Goal: Information Seeking & Learning: Learn about a topic

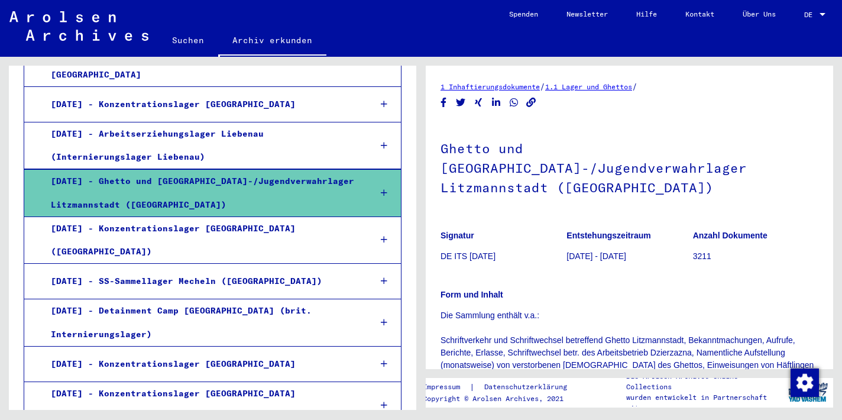
scroll to position [1015, 0]
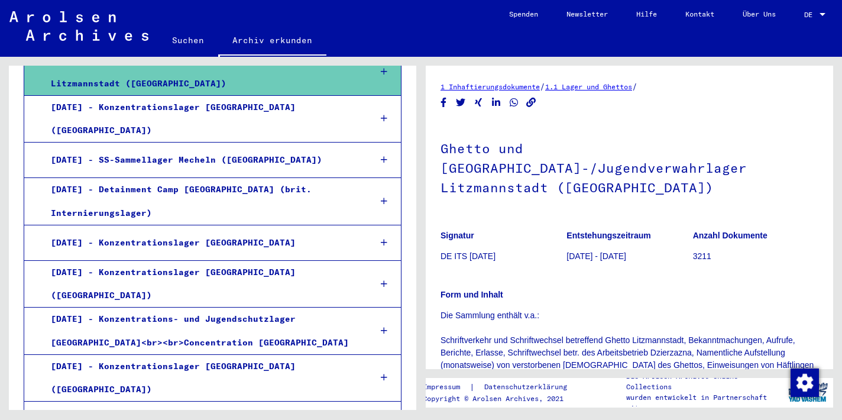
click at [134, 95] on div "[DATE] - Ghetto und [GEOGRAPHIC_DATA]-/Jugendverwahrlager Litzmannstadt ([GEOGR…" at bounding box center [201, 71] width 319 height 46
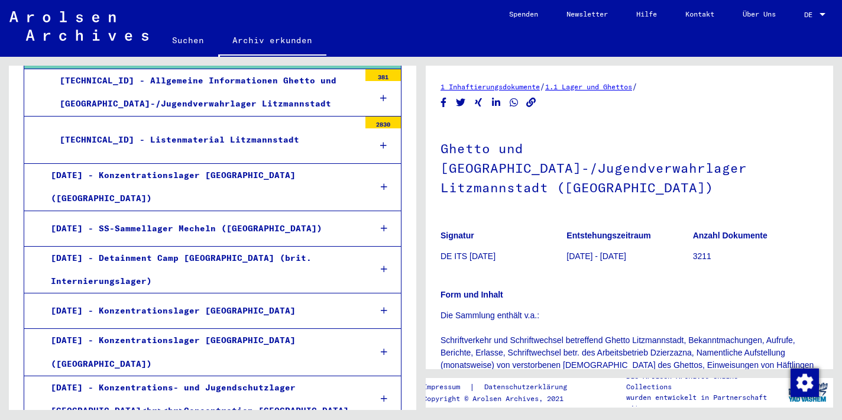
scroll to position [1038, 0]
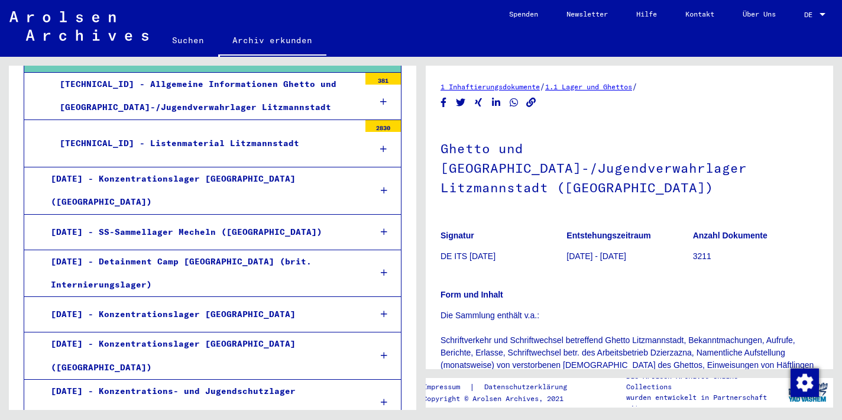
click at [193, 155] on div "[TECHNICAL_ID] - Listenmaterial Litzmannstadt" at bounding box center [205, 143] width 309 height 23
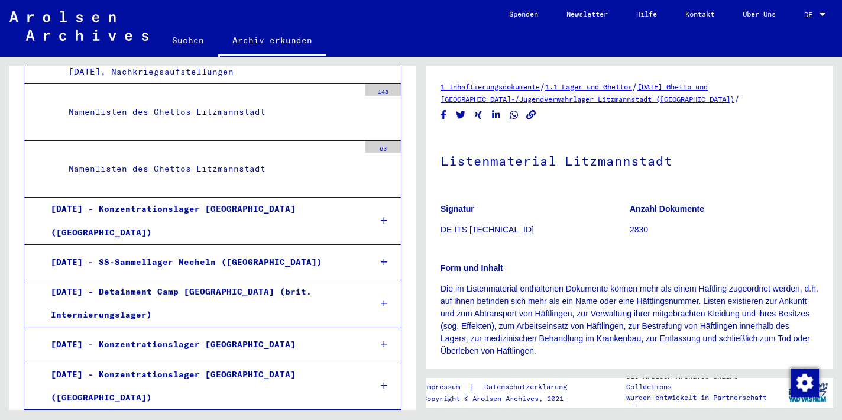
scroll to position [1752, 0]
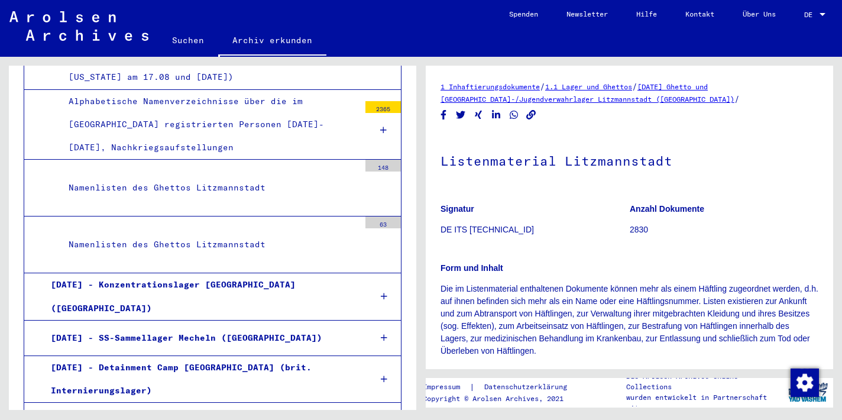
click at [212, 160] on div "Alphabetische Namenverzeichnisse über die im [GEOGRAPHIC_DATA] registrierten Pe…" at bounding box center [210, 125] width 300 height 70
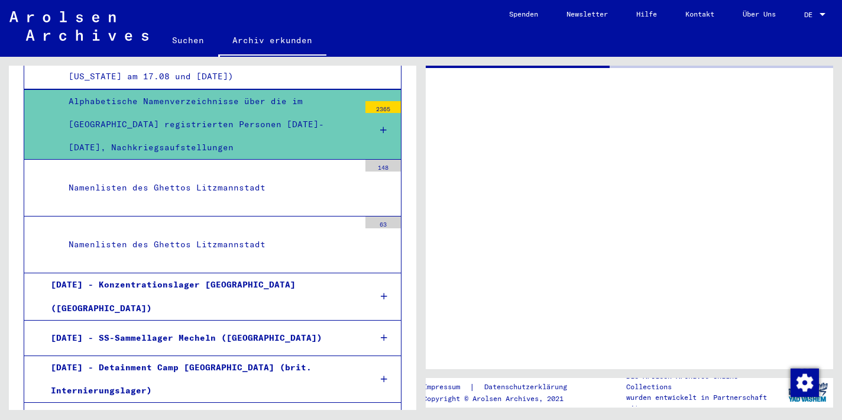
scroll to position [1752, 0]
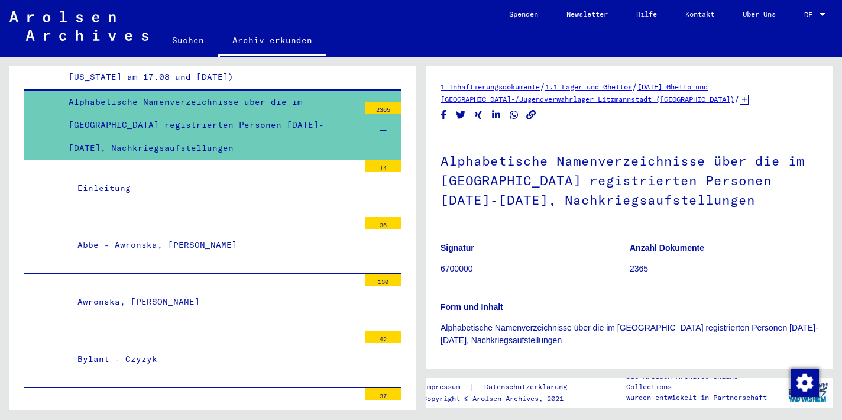
click at [125, 200] on div "Einleitung" at bounding box center [214, 188] width 291 height 23
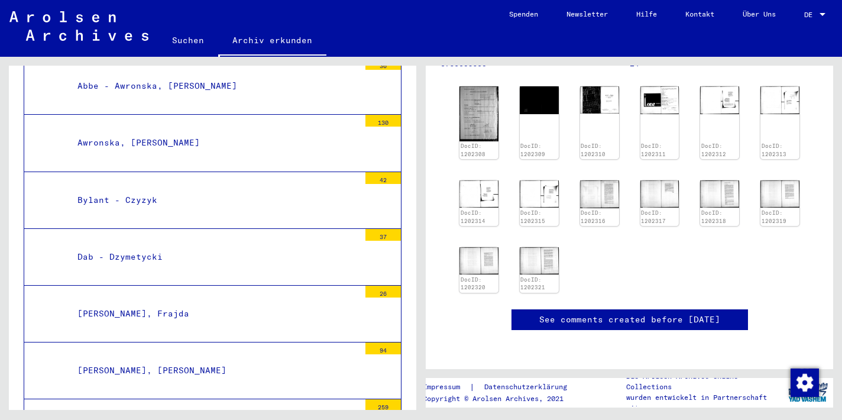
scroll to position [1913, 0]
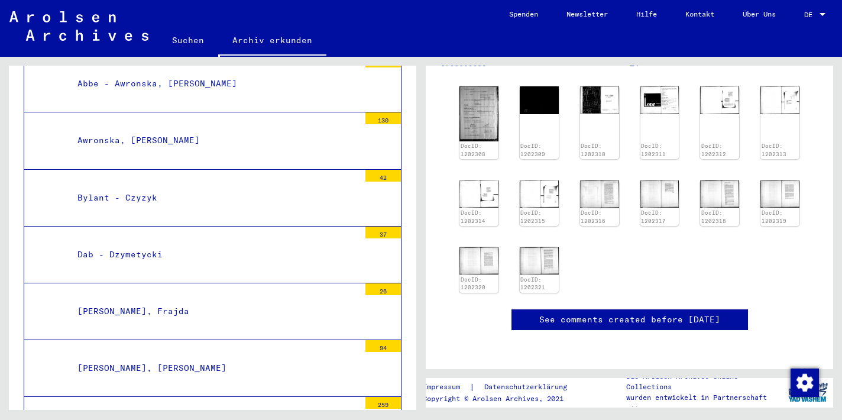
click at [181, 95] on div "Abbe - Awronska, [PERSON_NAME]" at bounding box center [214, 83] width 291 height 23
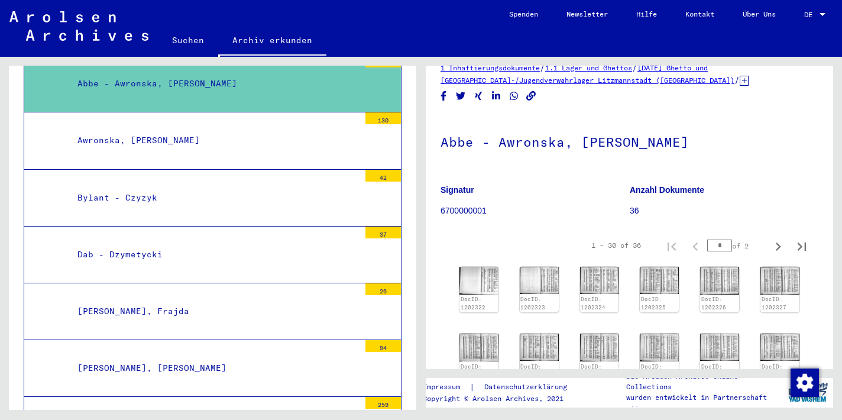
scroll to position [23, 0]
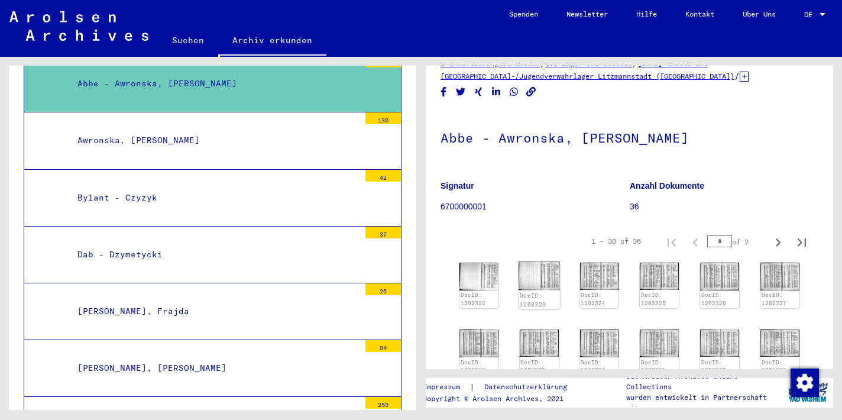
click at [552, 289] on img at bounding box center [538, 275] width 41 height 29
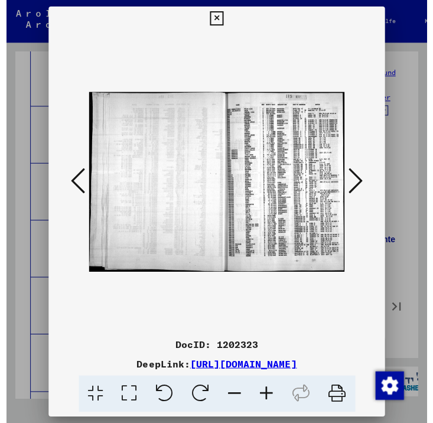
scroll to position [34, 0]
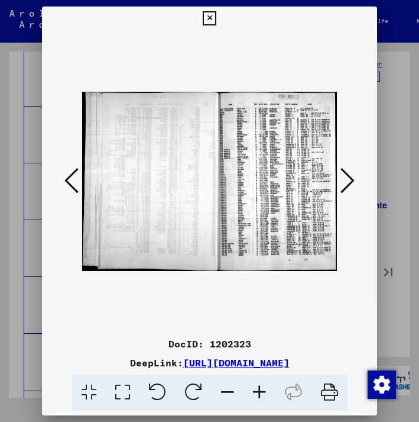
click at [284, 155] on img at bounding box center [209, 181] width 255 height 302
click at [268, 410] on icon at bounding box center [260, 392] width 32 height 36
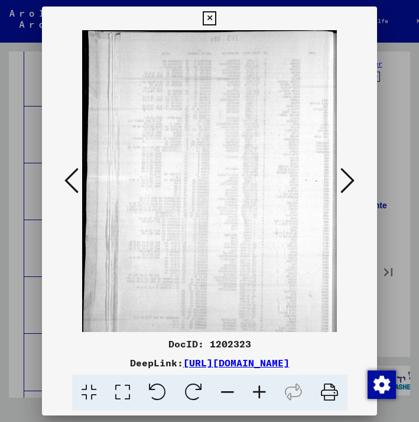
click at [268, 410] on icon at bounding box center [260, 392] width 32 height 36
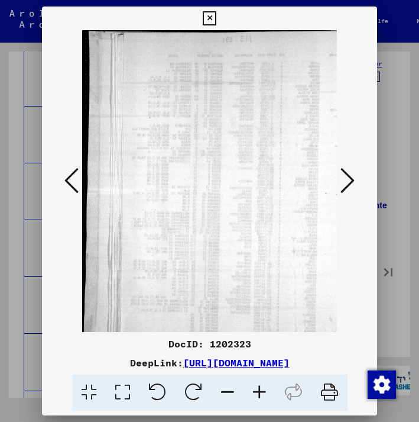
click at [268, 409] on icon at bounding box center [260, 392] width 32 height 36
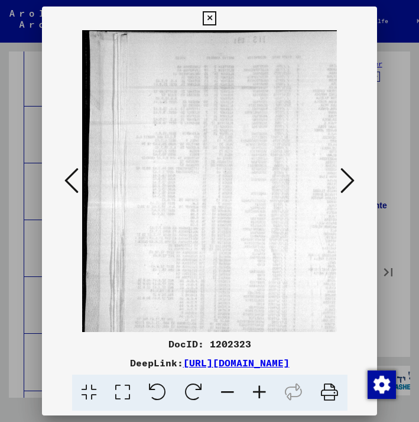
click at [268, 409] on icon at bounding box center [260, 392] width 32 height 36
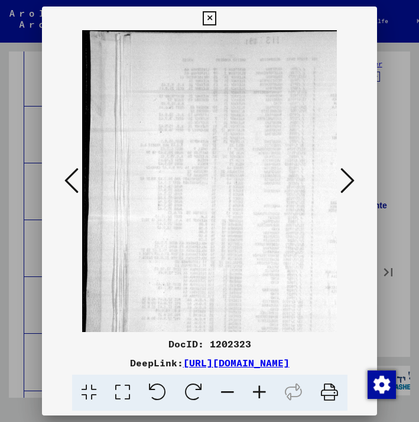
click at [290, 184] on img at bounding box center [380, 240] width 597 height 420
click at [216, 11] on icon at bounding box center [210, 18] width 14 height 14
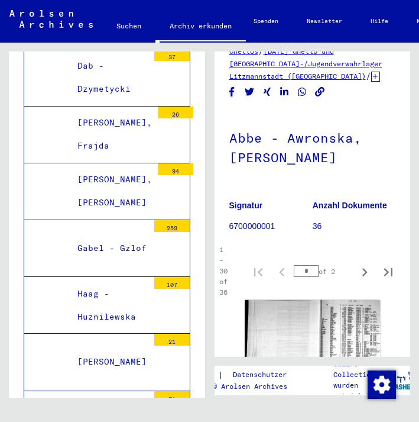
click at [326, 345] on img at bounding box center [312, 347] width 135 height 95
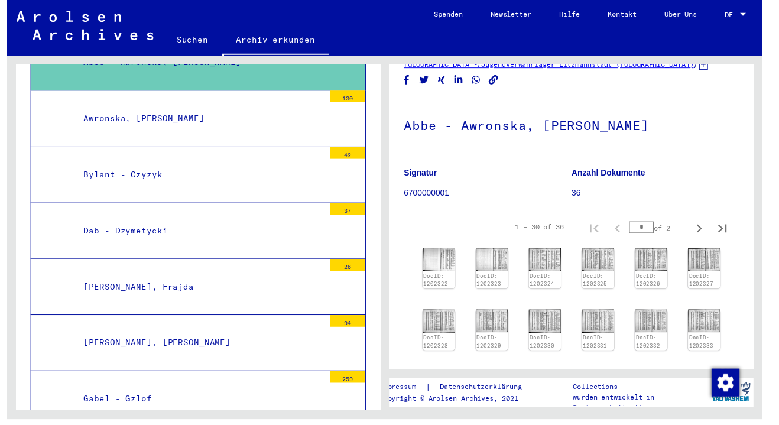
scroll to position [2037, 0]
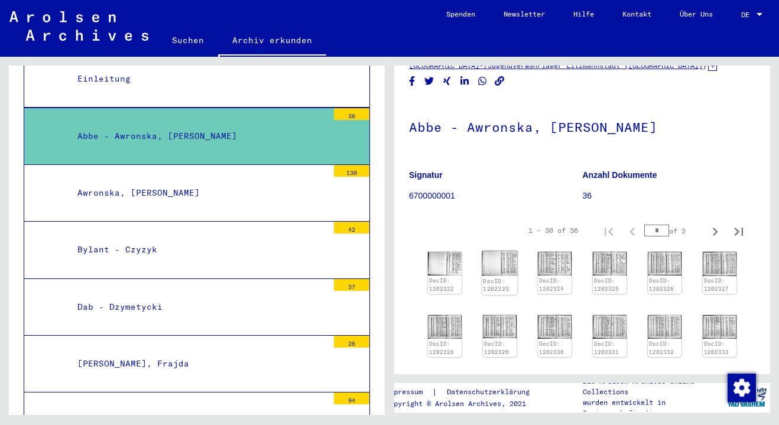
click at [492, 276] on img at bounding box center [499, 263] width 35 height 25
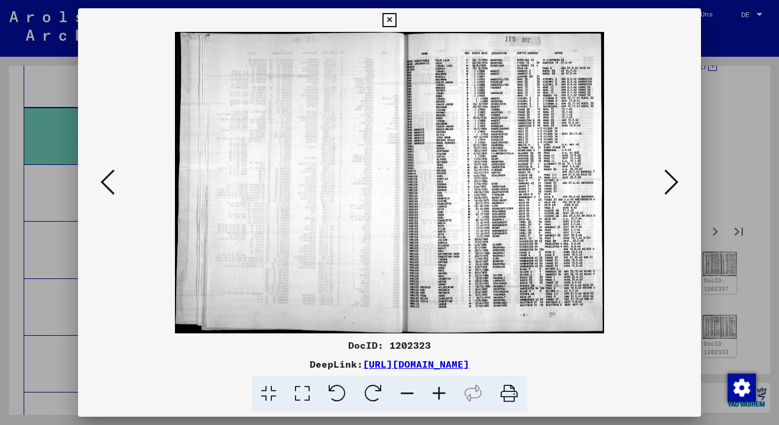
click at [443, 398] on icon at bounding box center [439, 394] width 32 height 36
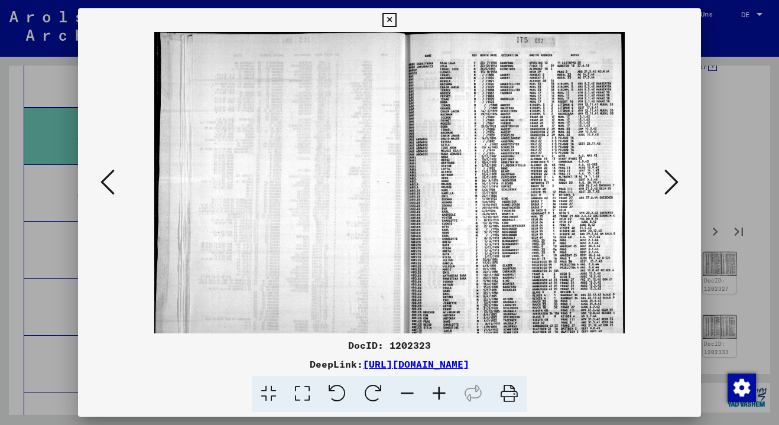
click at [516, 274] on img at bounding box center [389, 197] width 471 height 331
click at [514, 273] on img at bounding box center [389, 197] width 471 height 331
